Goal: Task Accomplishment & Management: Manage account settings

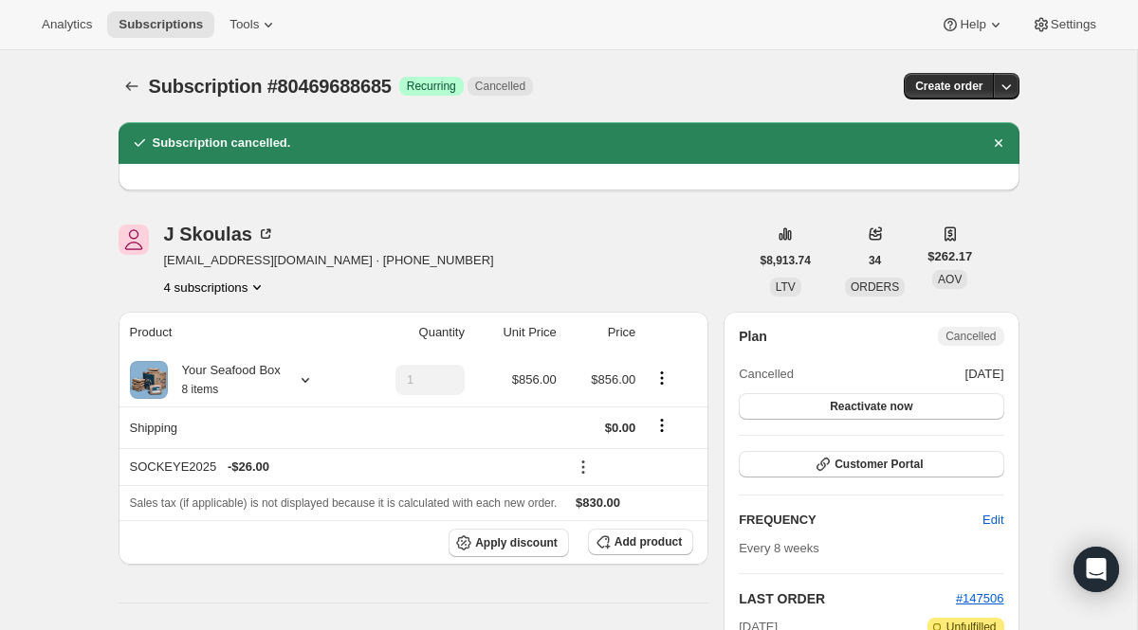
click at [135, 89] on icon "Subscriptions" at bounding box center [131, 86] width 19 height 19
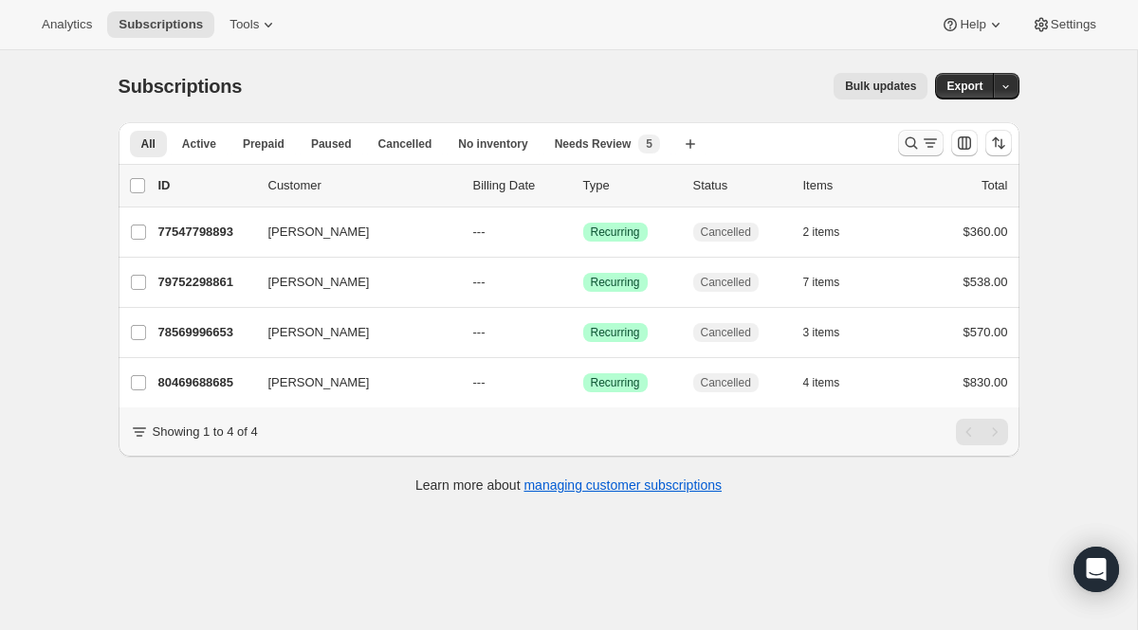
click at [905, 149] on icon "Search and filter results" at bounding box center [911, 143] width 19 height 19
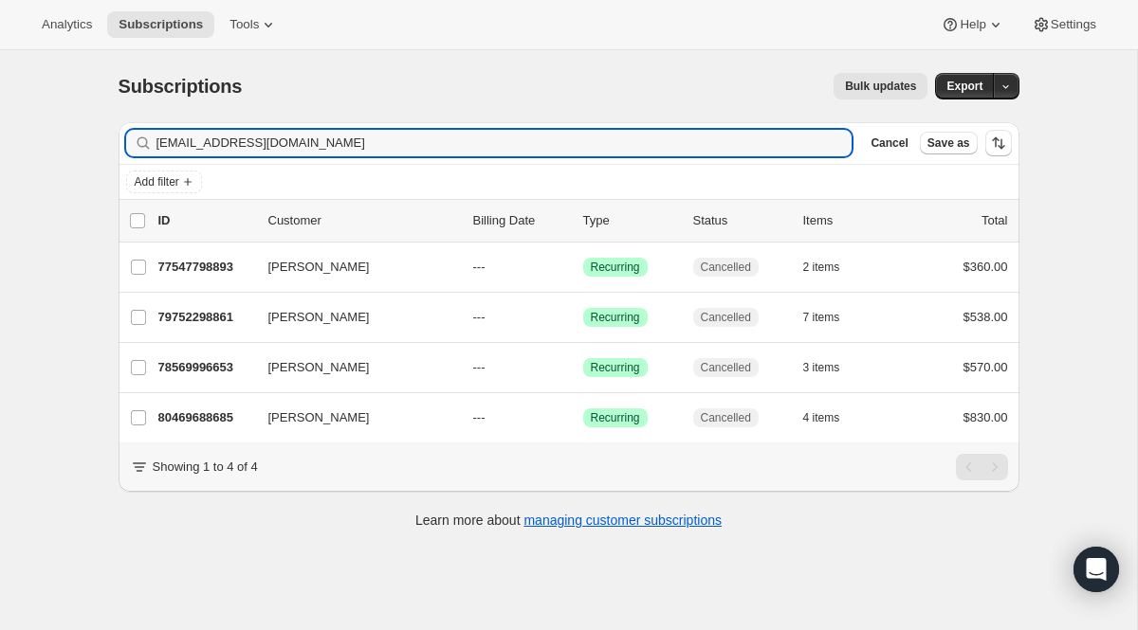
drag, startPoint x: 386, startPoint y: 153, endPoint x: 79, endPoint y: 102, distance: 311.2
click at [79, 102] on div "Subscriptions. This page is ready Subscriptions Bulk updates More actions Bulk …" at bounding box center [568, 365] width 1137 height 630
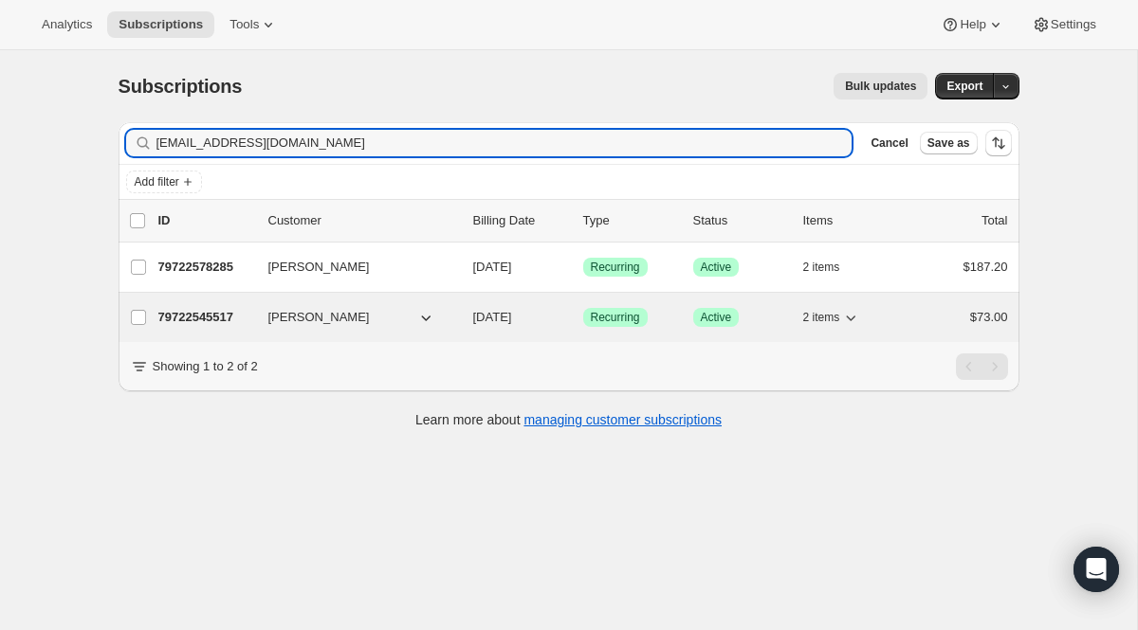
type input "[EMAIL_ADDRESS][DOMAIN_NAME]"
click at [611, 322] on span "Recurring" at bounding box center [615, 317] width 49 height 15
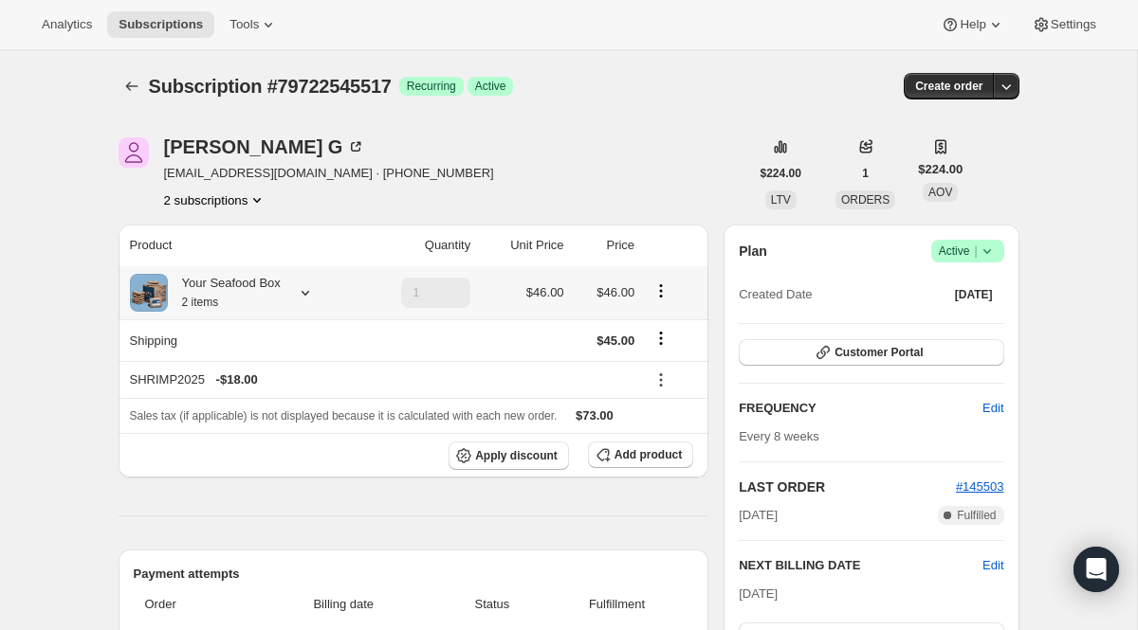
click at [312, 294] on icon at bounding box center [305, 292] width 19 height 19
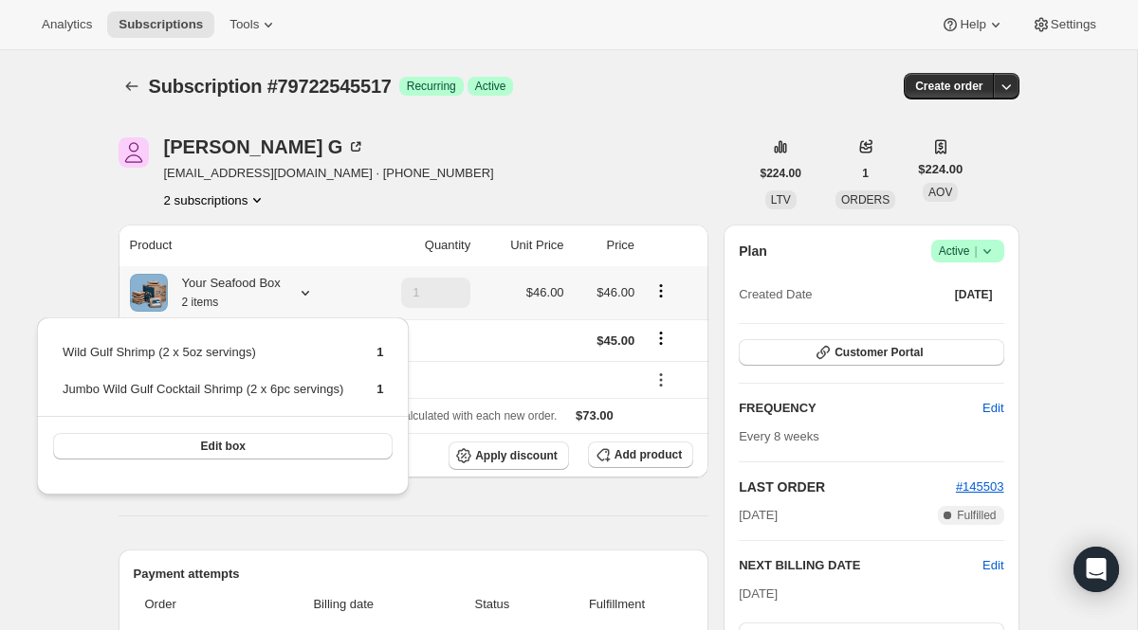
click at [312, 294] on icon at bounding box center [305, 292] width 19 height 19
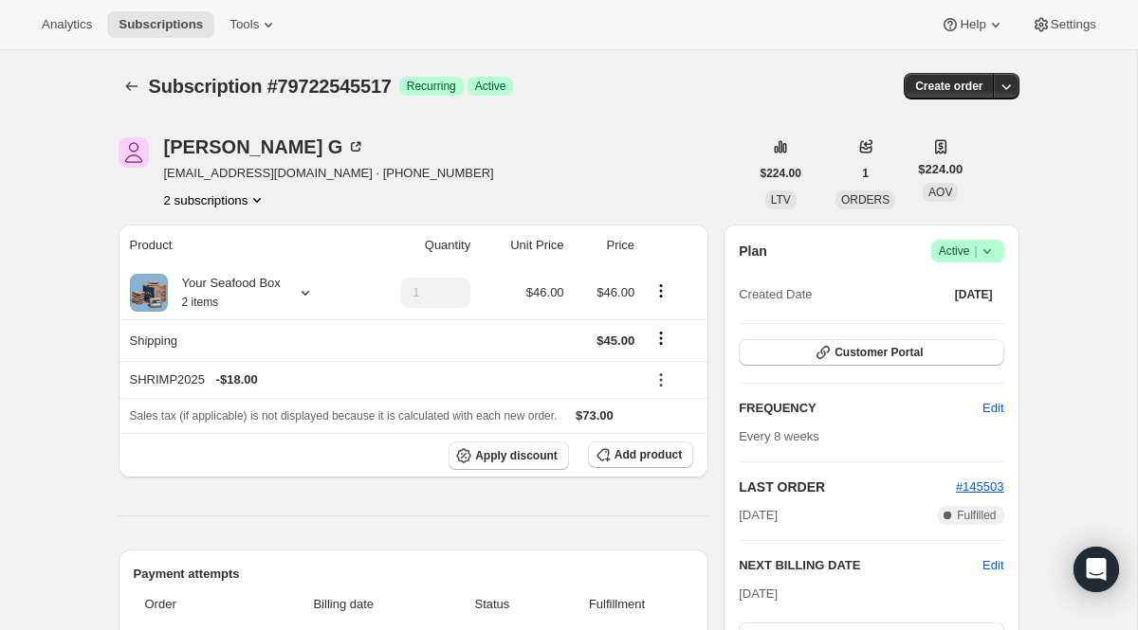
click at [979, 251] on icon at bounding box center [986, 251] width 19 height 19
click at [950, 320] on span "Cancel subscription" at bounding box center [959, 321] width 107 height 14
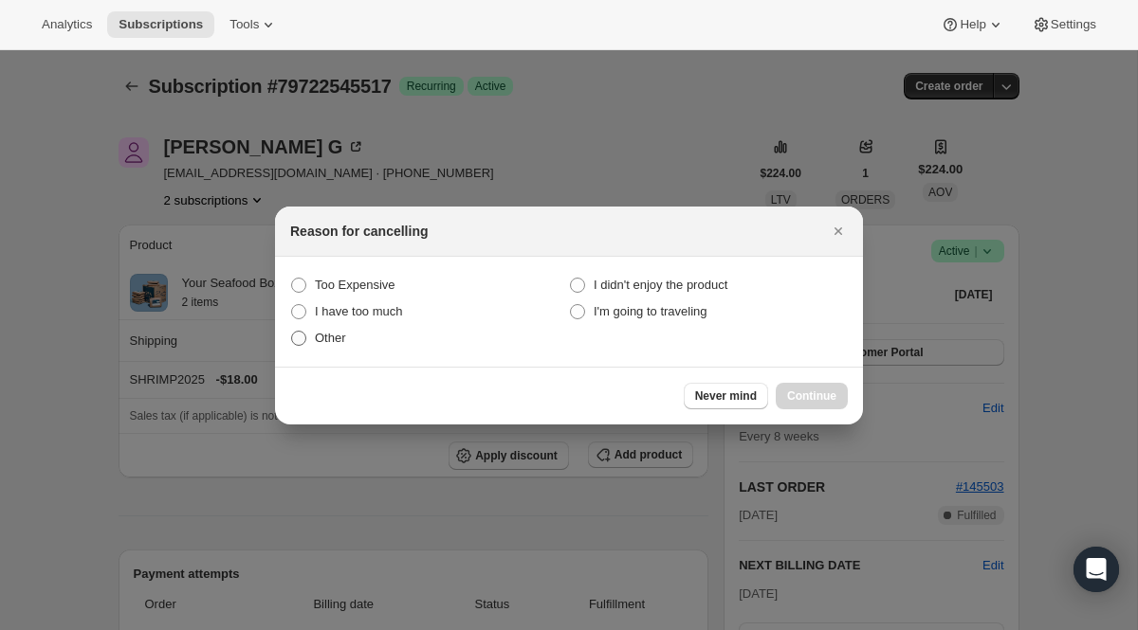
click at [337, 341] on span "Other" at bounding box center [330, 338] width 31 height 14
click at [292, 332] on input "Other" at bounding box center [291, 331] width 1 height 1
radio input "true"
click at [798, 405] on button "Continue" at bounding box center [811, 396] width 72 height 27
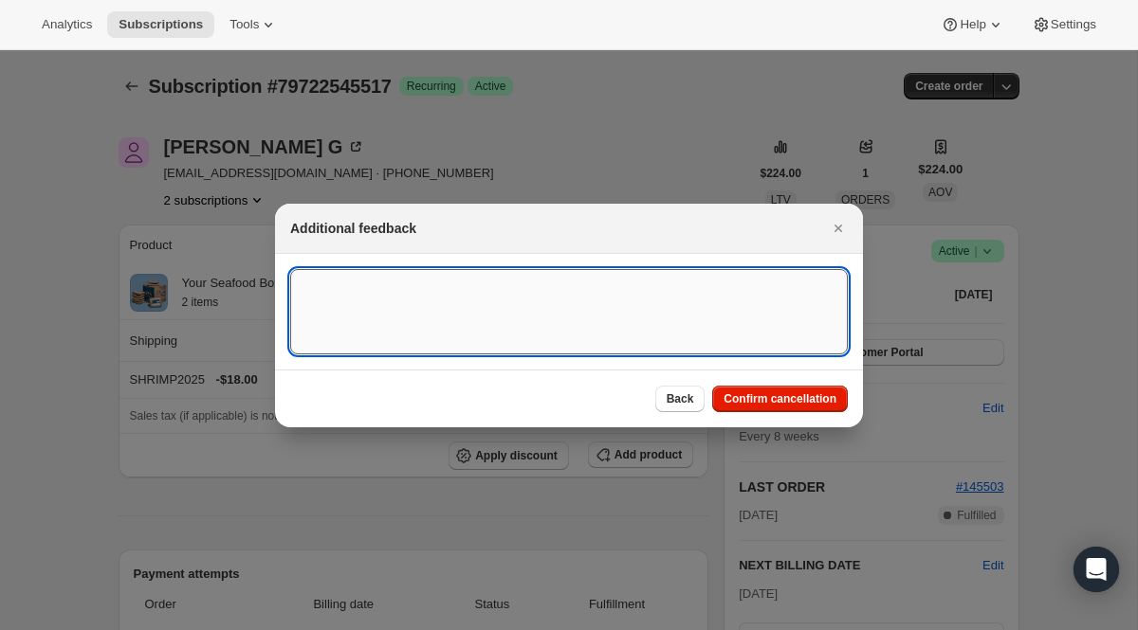
click at [545, 307] on textarea ":re4:" at bounding box center [568, 311] width 557 height 85
type textarea "Duplicate"
click at [747, 398] on span "Confirm cancellation" at bounding box center [779, 399] width 113 height 15
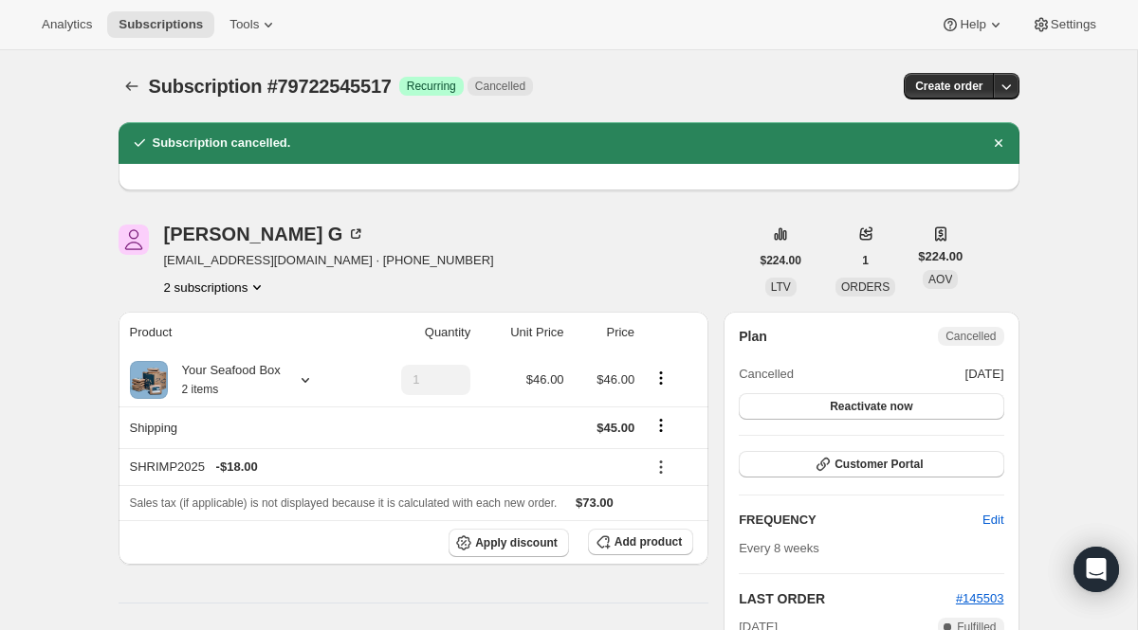
click at [245, 293] on button "2 subscriptions" at bounding box center [215, 287] width 103 height 19
click at [225, 339] on button "79722578285" at bounding box center [213, 354] width 143 height 30
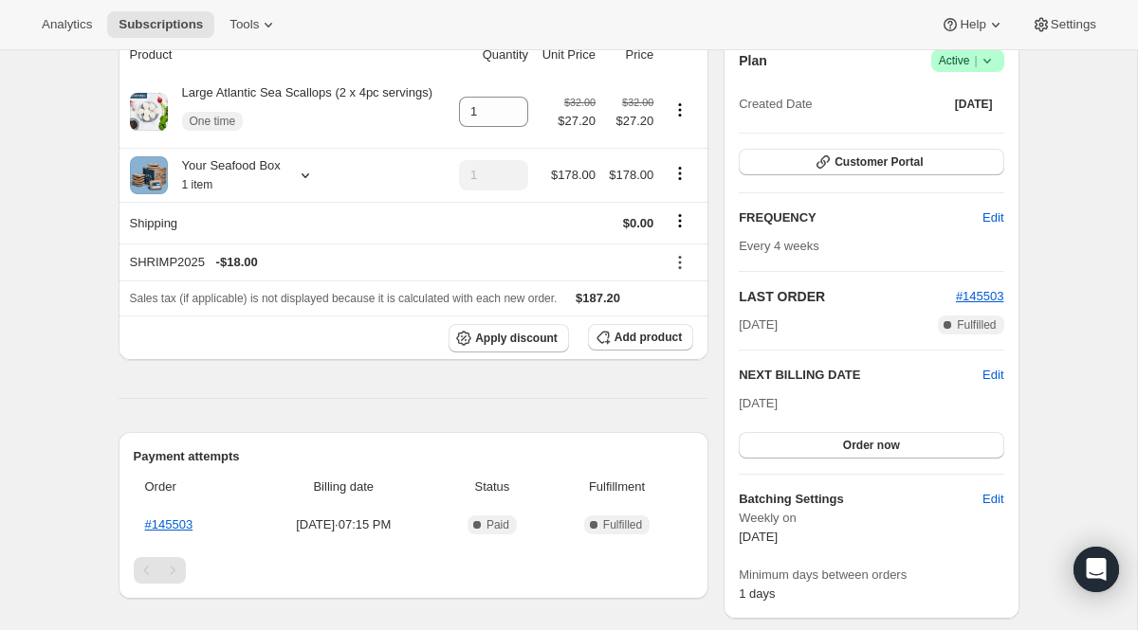
scroll to position [347, 0]
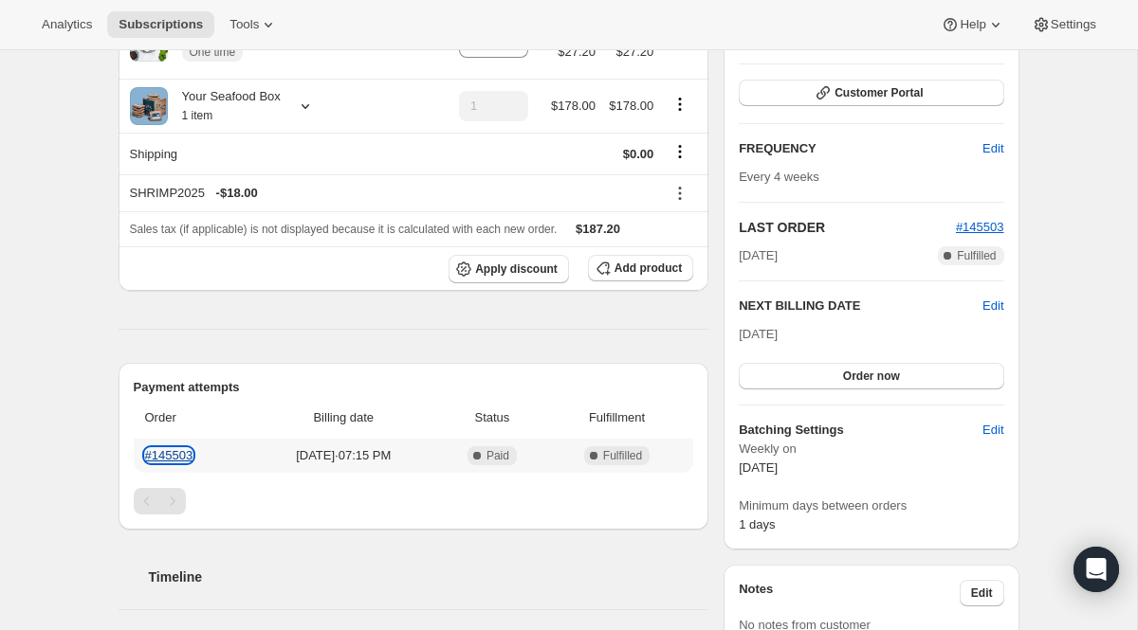
click at [190, 463] on link "#145503" at bounding box center [169, 455] width 48 height 14
click at [313, 116] on icon at bounding box center [305, 106] width 19 height 19
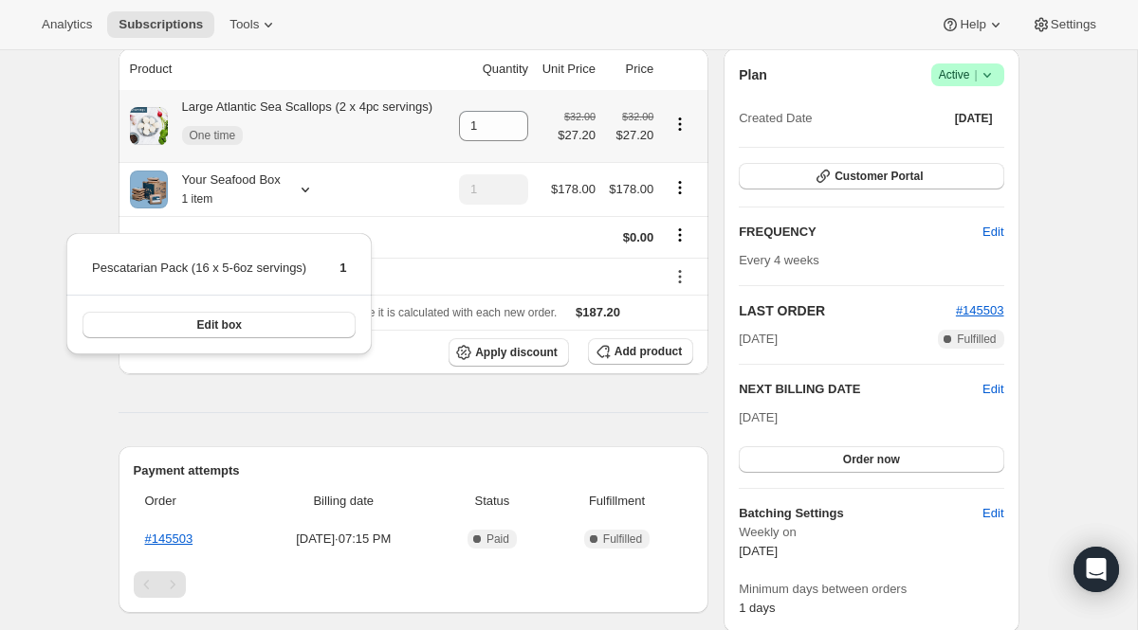
scroll to position [270, 0]
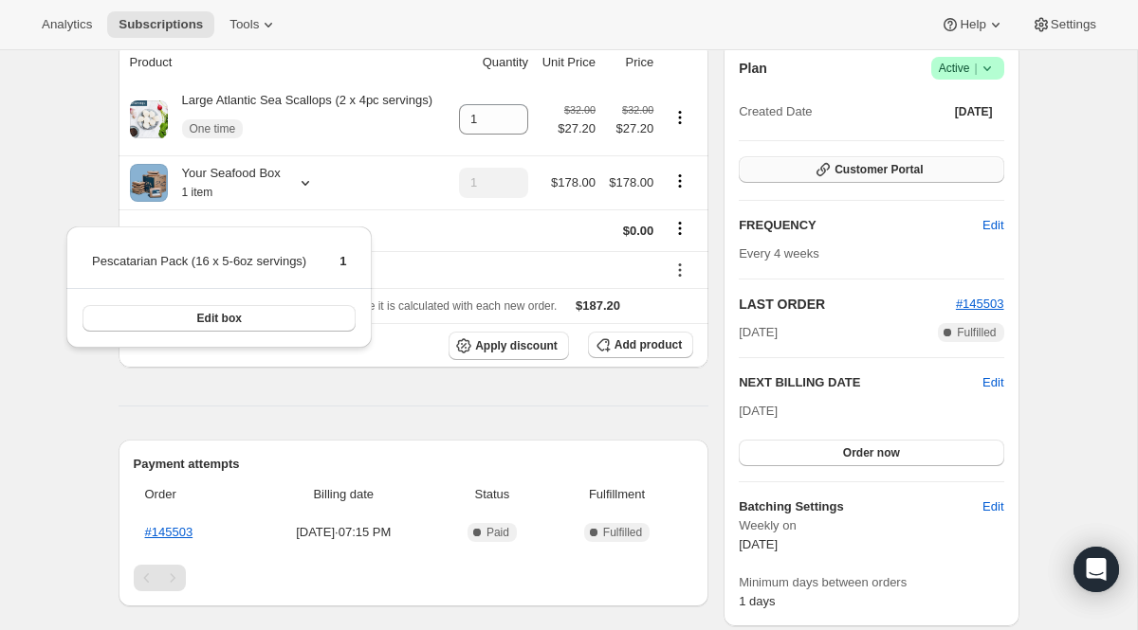
click at [846, 168] on span "Customer Portal" at bounding box center [878, 169] width 88 height 15
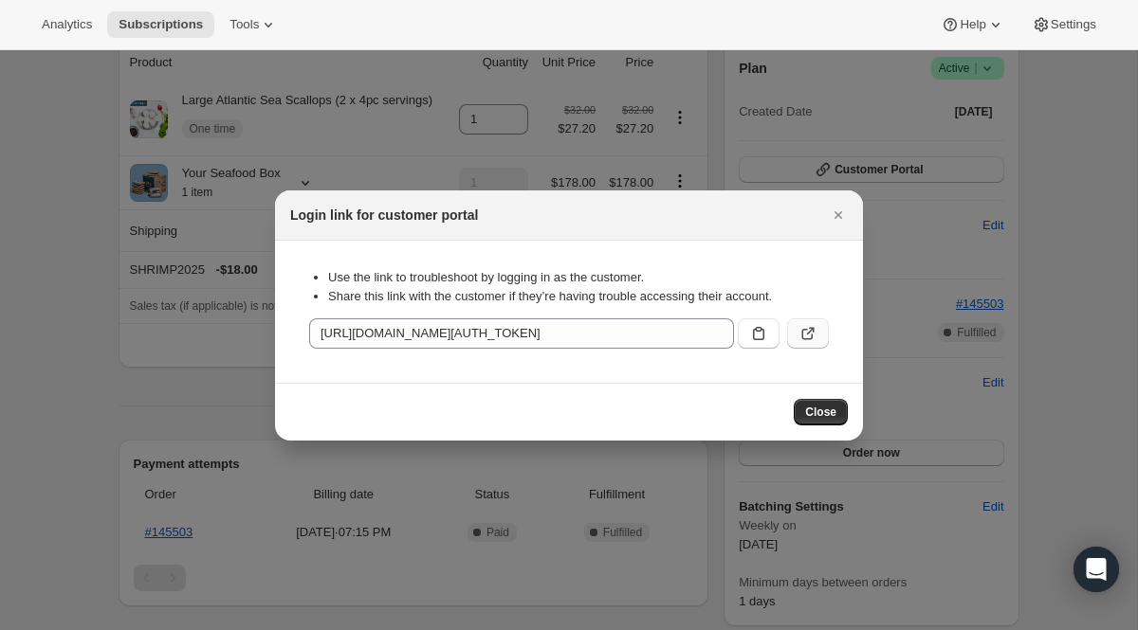
click at [804, 340] on icon ":rjj:" at bounding box center [807, 333] width 19 height 19
click at [349, 116] on div at bounding box center [569, 315] width 1138 height 630
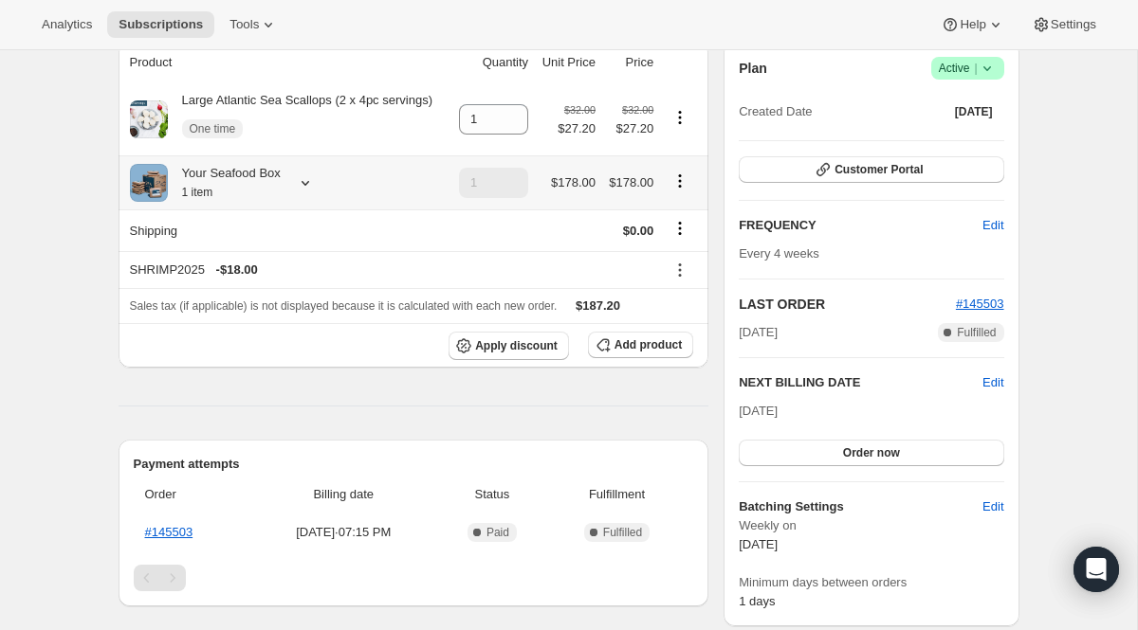
click at [315, 192] on icon at bounding box center [305, 182] width 19 height 19
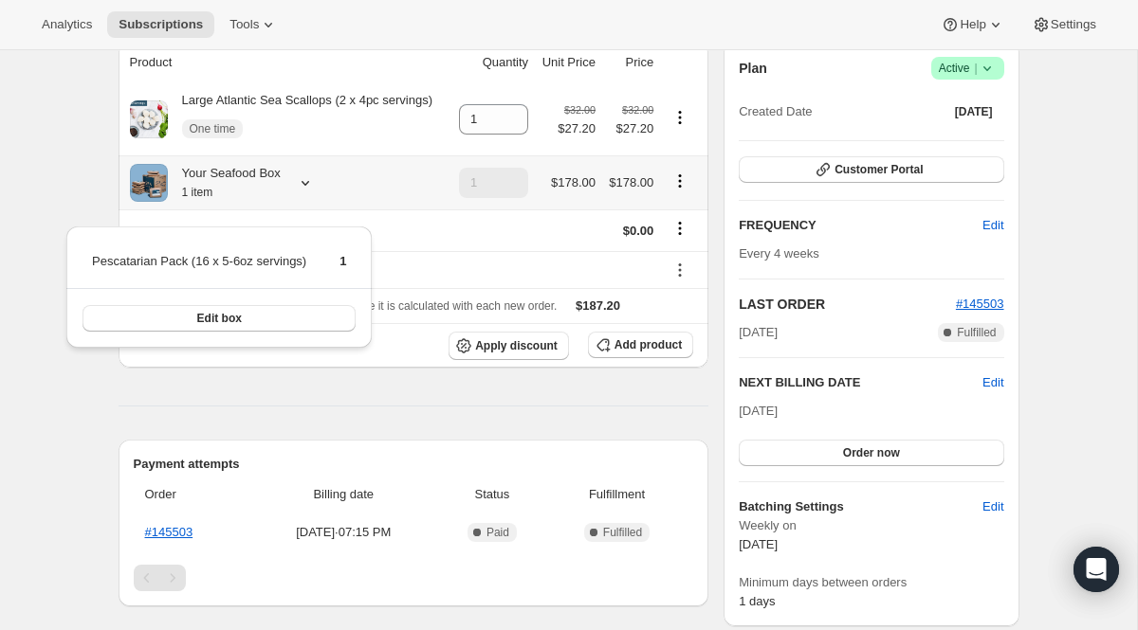
click at [307, 192] on icon at bounding box center [305, 182] width 19 height 19
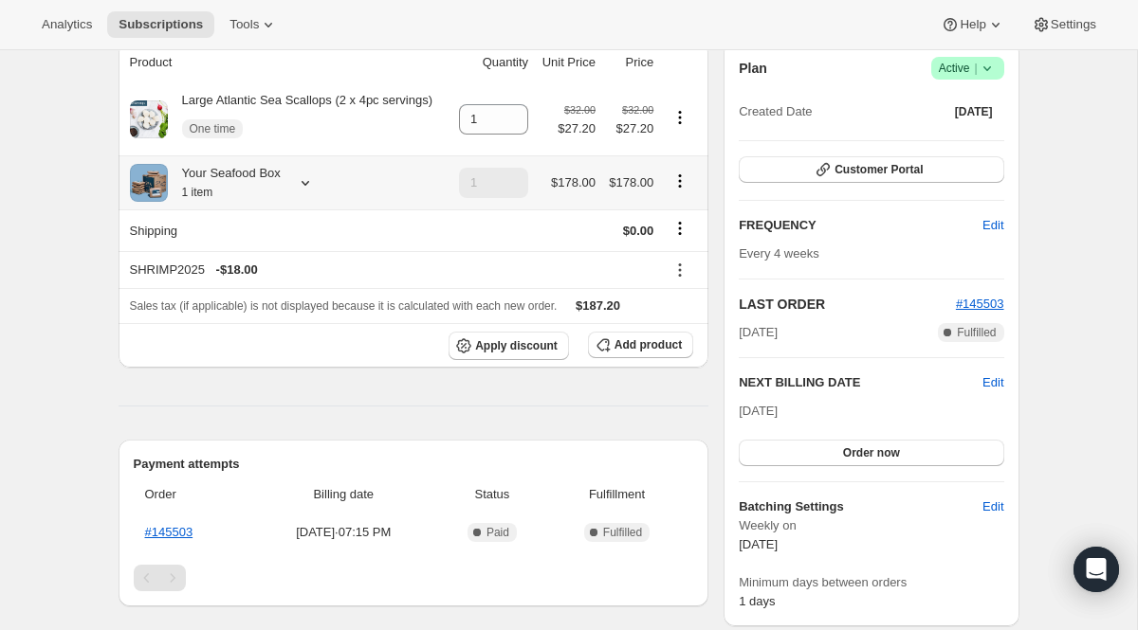
click at [303, 192] on icon at bounding box center [305, 182] width 19 height 19
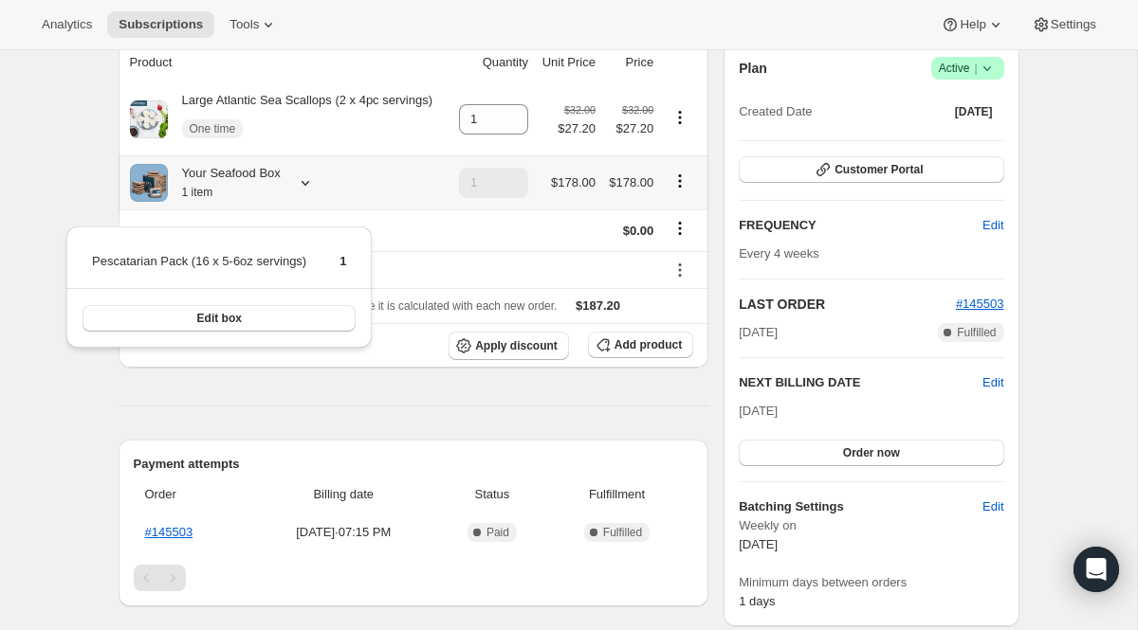
click at [303, 192] on icon at bounding box center [305, 182] width 19 height 19
